Goal: Information Seeking & Learning: Learn about a topic

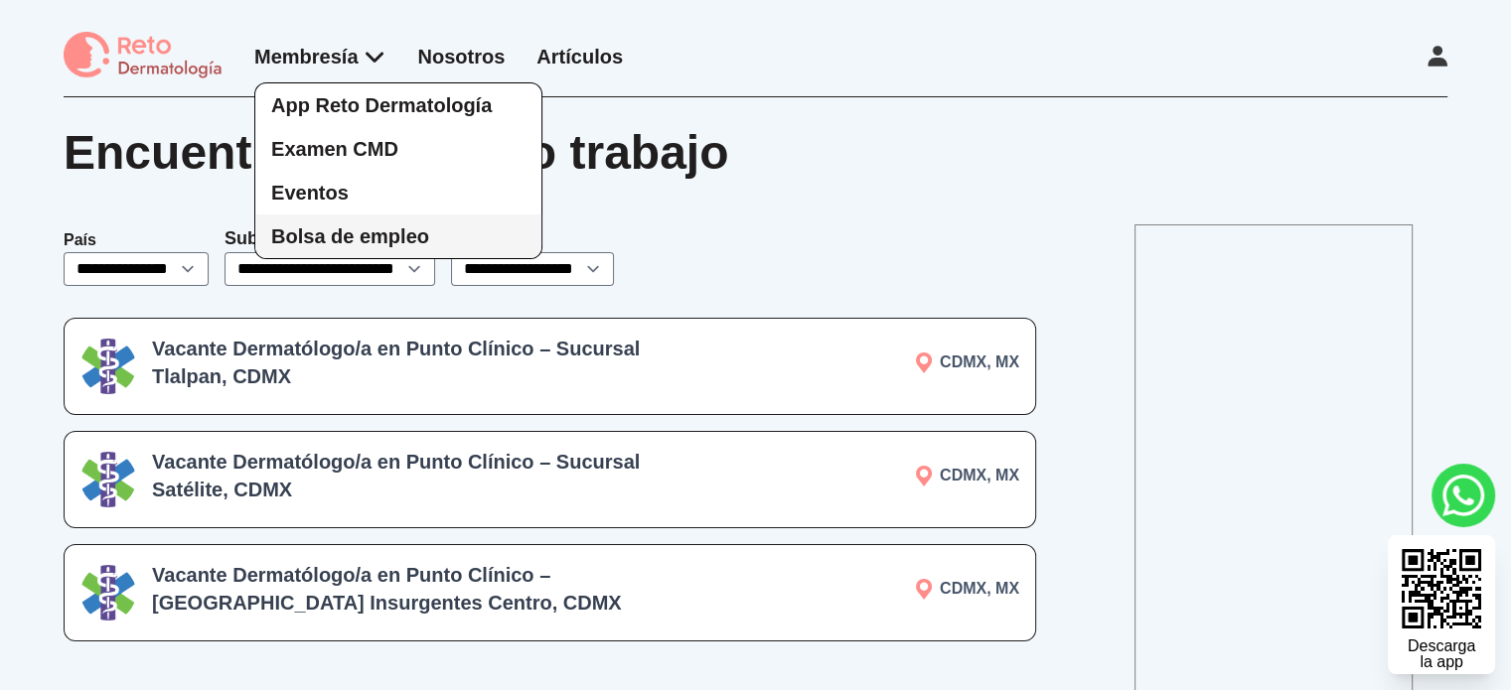
click at [373, 235] on span "Bolsa de empleo" at bounding box center [350, 236] width 158 height 22
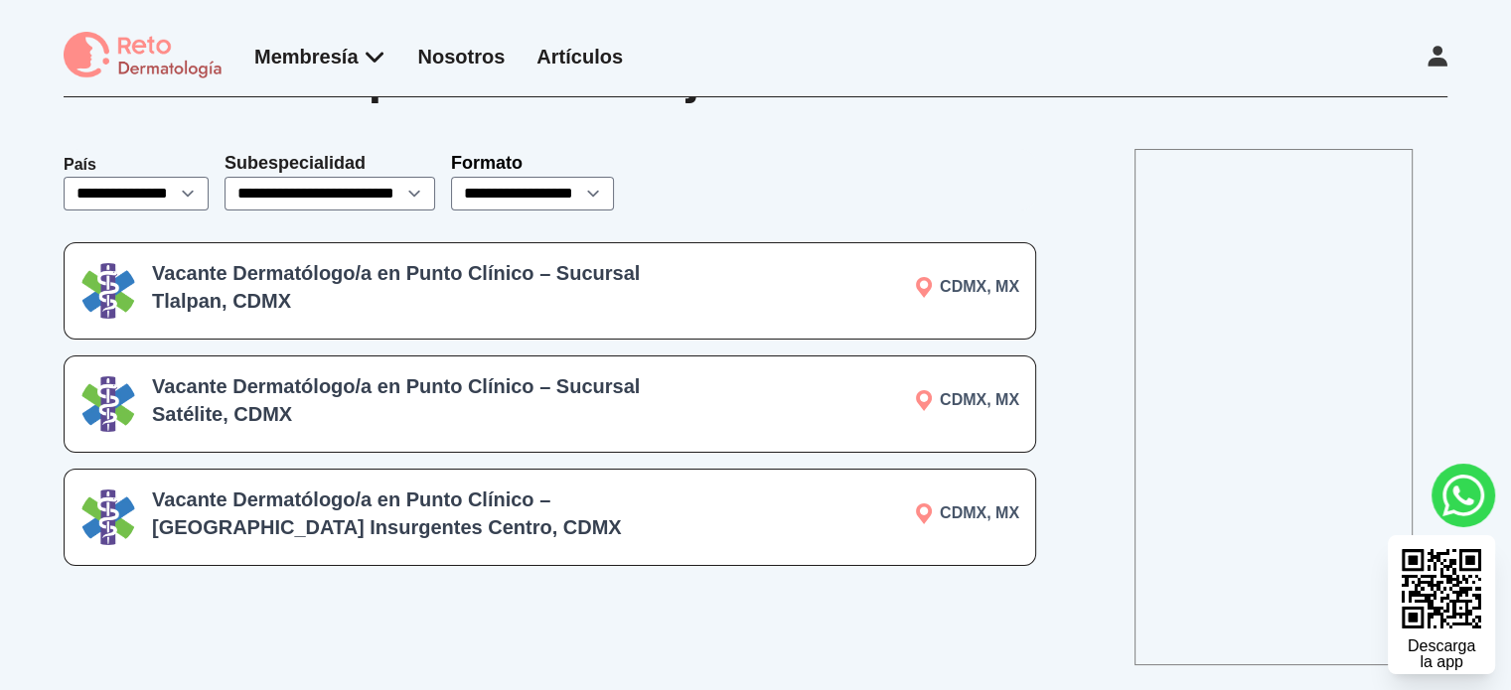
scroll to position [99, 0]
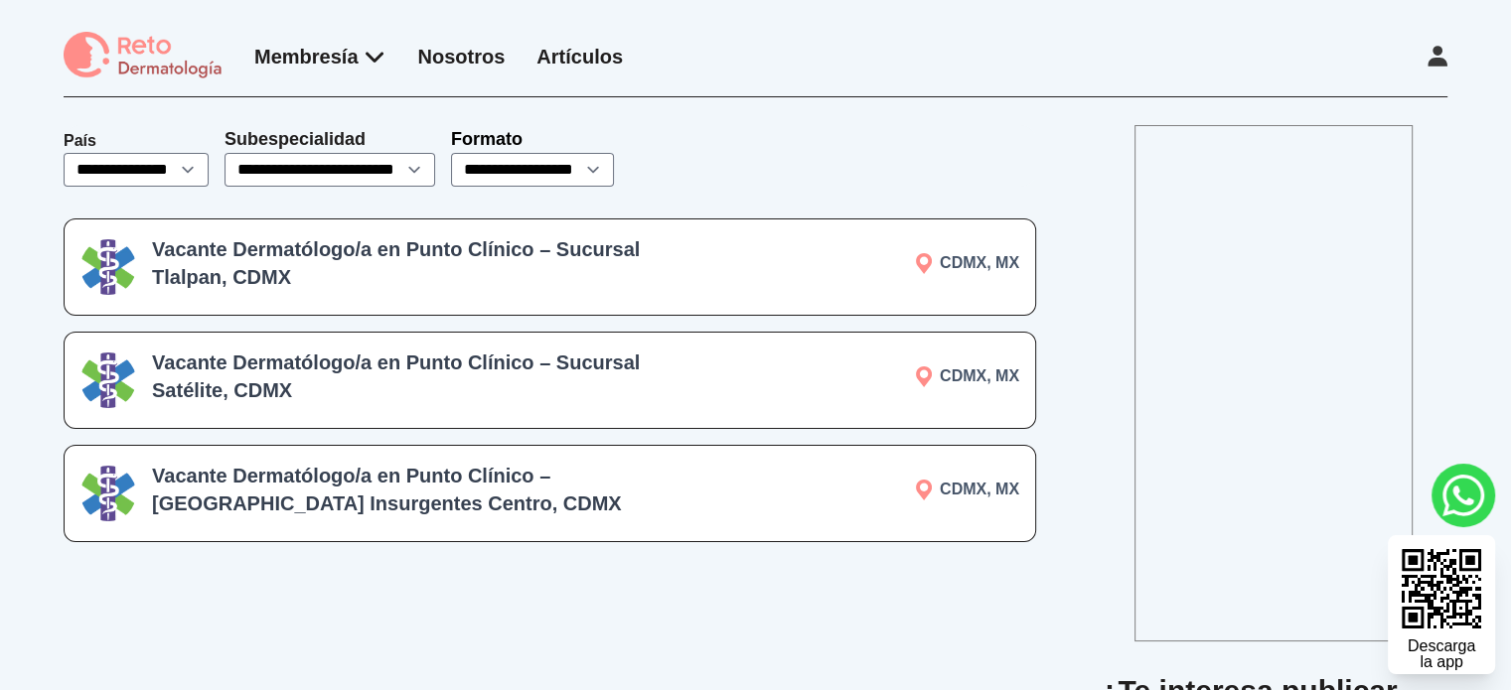
click at [428, 482] on h3 "Vacante Dermatólogo/a en Punto Clínico – [GEOGRAPHIC_DATA] Insurgentes Centro, …" at bounding box center [435, 490] width 567 height 56
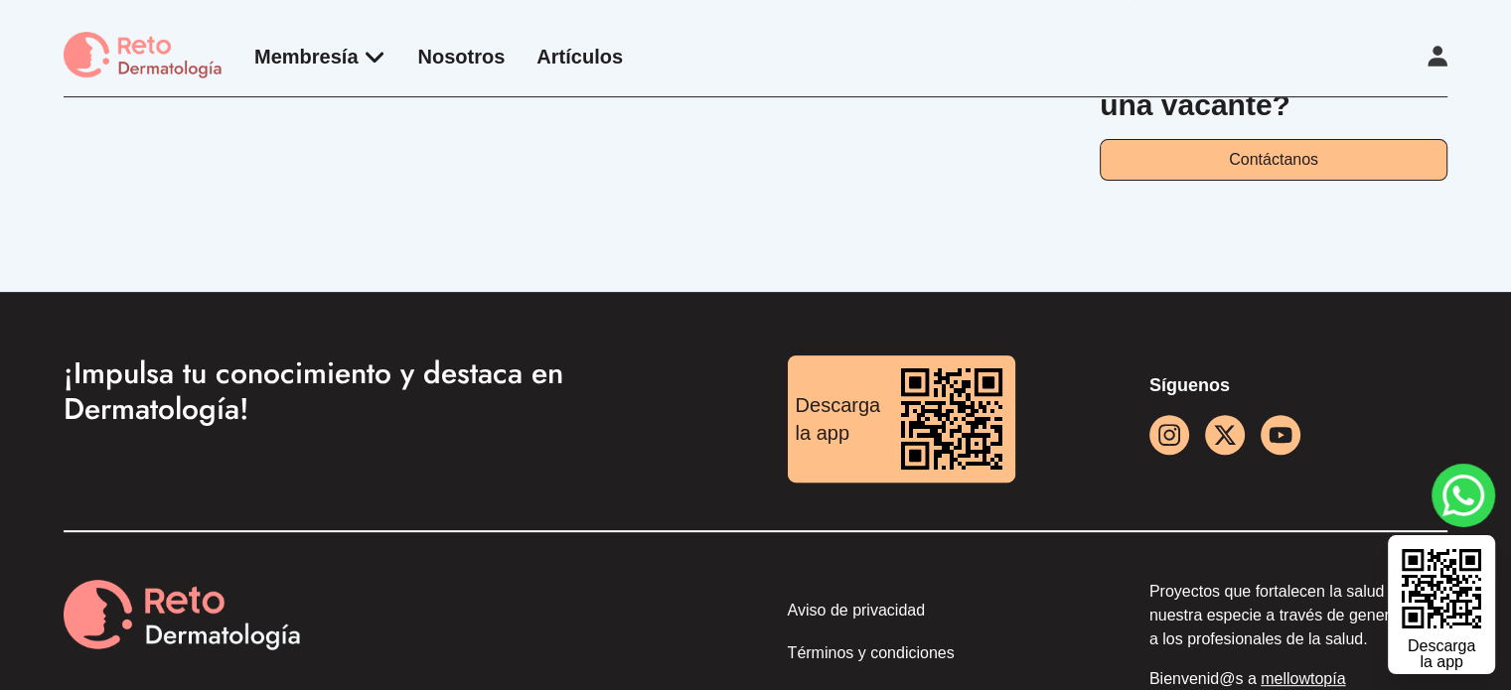
scroll to position [735, 0]
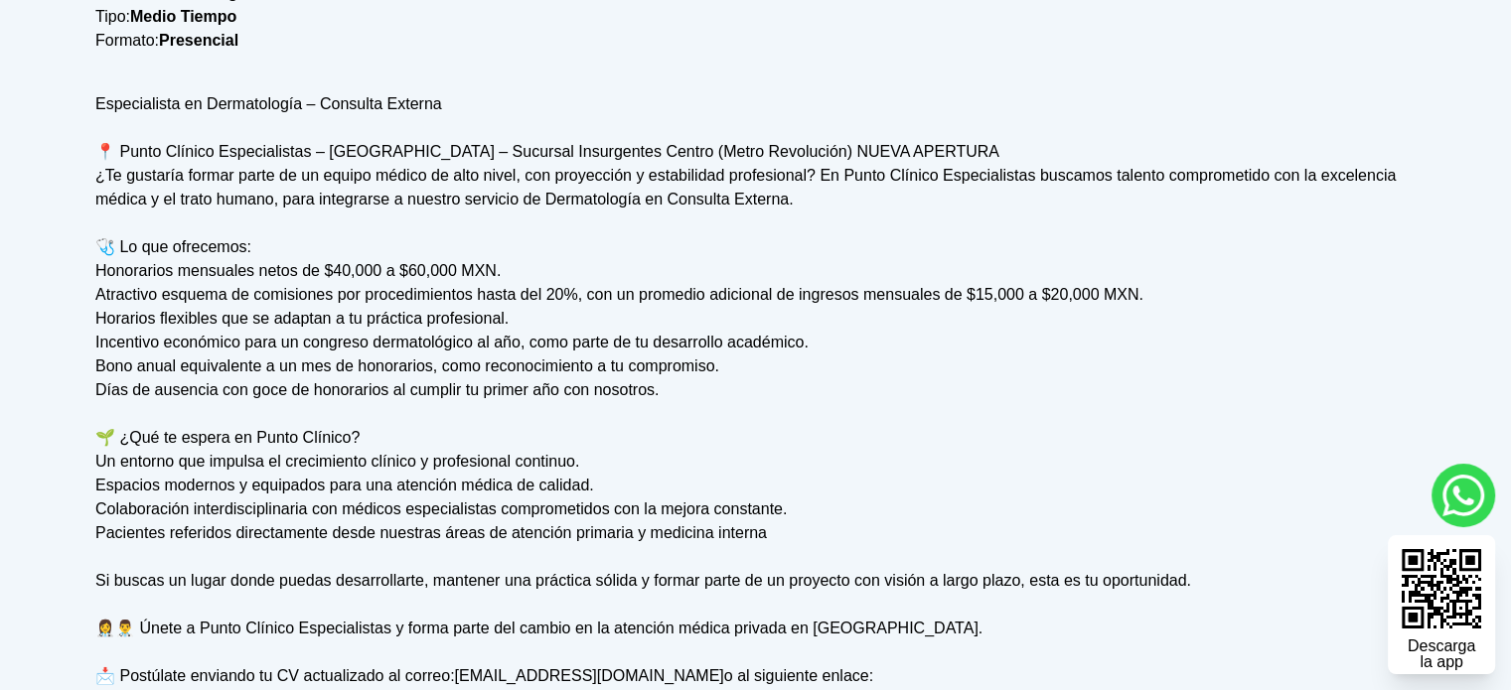
scroll to position [566, 0]
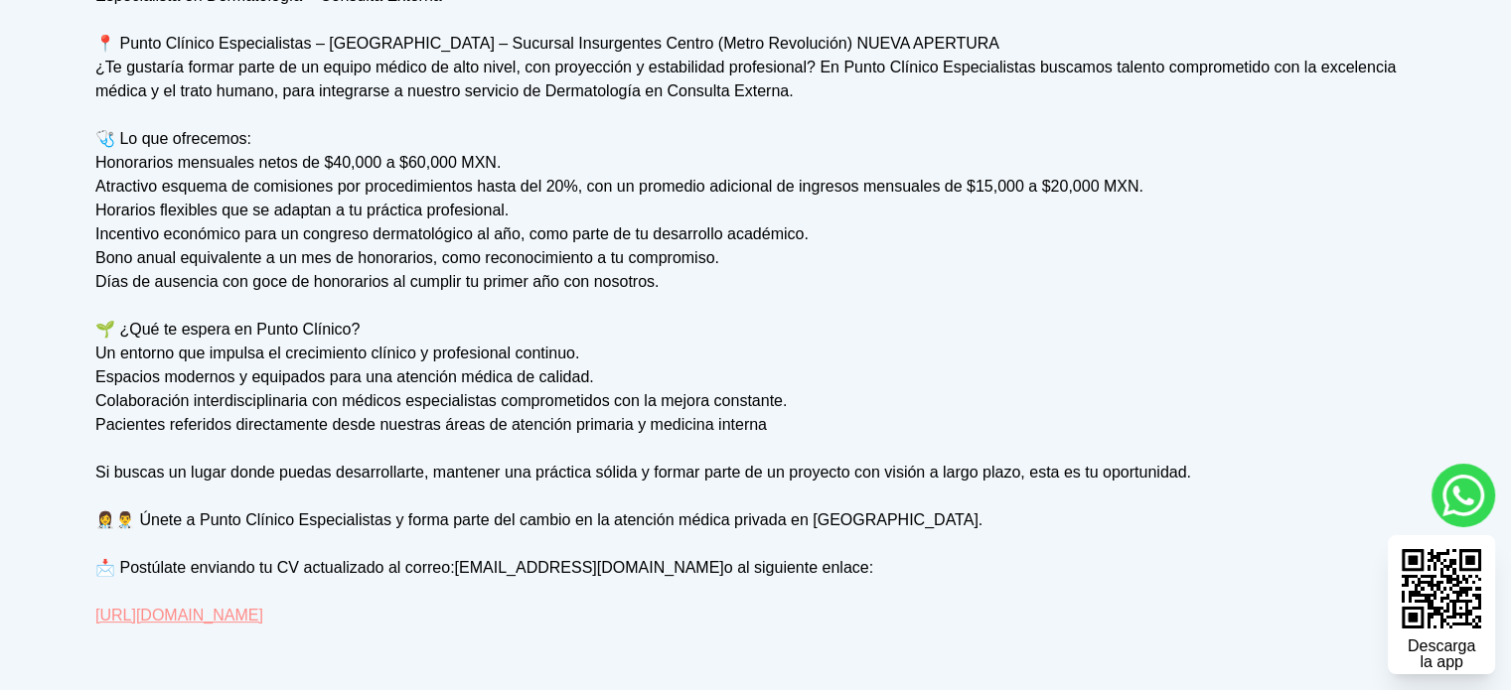
click at [270, 624] on div "Especialista en Dermatología – Consulta Externa 📍 Punto Clínico Especialistas –…" at bounding box center [755, 306] width 1320 height 644
click at [263, 619] on link "https://www.puntoclinico.com.mx/bolsa-de-trabajo" at bounding box center [179, 615] width 168 height 17
